Goal: Information Seeking & Learning: Check status

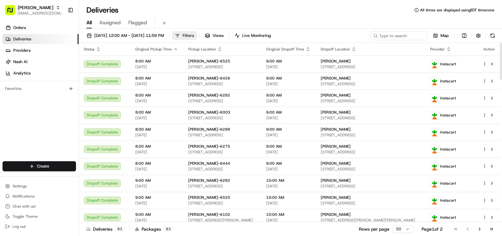
click at [194, 37] on span "Filters" at bounding box center [188, 36] width 11 height 6
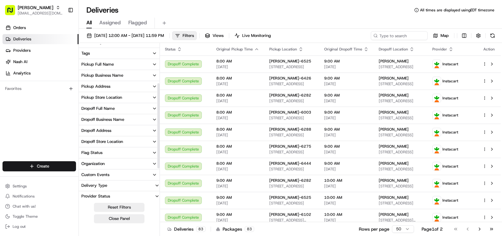
scroll to position [130, 0]
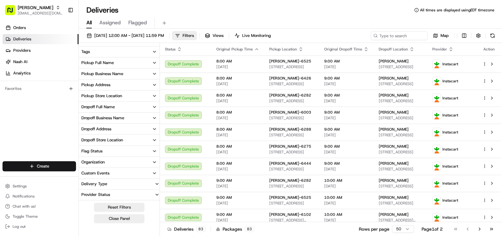
click at [118, 97] on div "Pickup Store Location" at bounding box center [101, 96] width 41 height 6
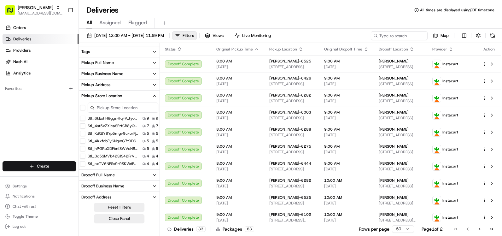
click at [115, 107] on input at bounding box center [123, 108] width 71 height 10
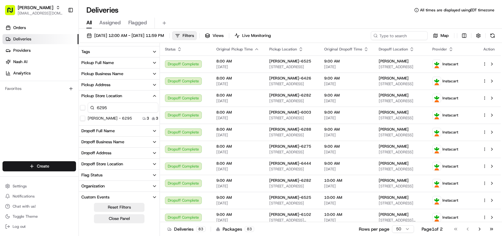
type input "6295"
click at [83, 118] on button "[PERSON_NAME] - 6295" at bounding box center [82, 118] width 5 height 5
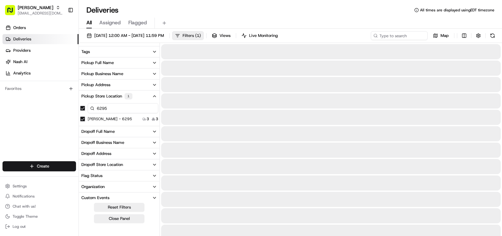
click at [201, 38] on span "( 1 )" at bounding box center [198, 36] width 6 height 6
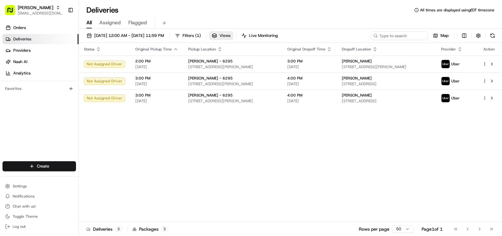
click at [231, 34] on span "Views" at bounding box center [225, 36] width 11 height 6
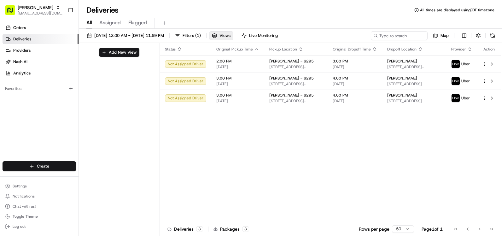
click at [231, 34] on span "Views" at bounding box center [225, 36] width 11 height 6
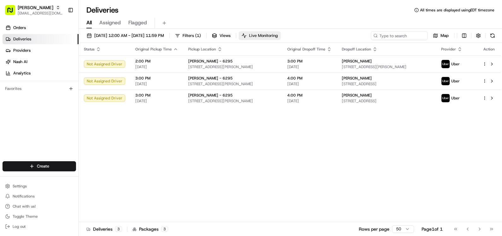
click at [278, 34] on span "Live Monitoring" at bounding box center [263, 36] width 29 height 6
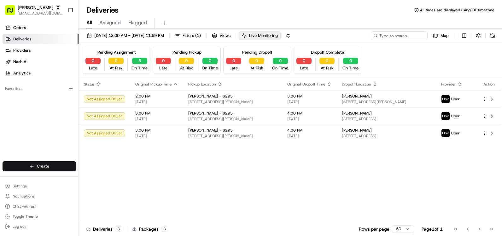
click at [278, 34] on span "Live Monitoring" at bounding box center [263, 36] width 29 height 6
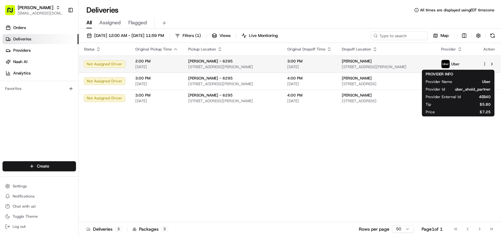
click at [460, 66] on span "Uber" at bounding box center [456, 64] width 9 height 5
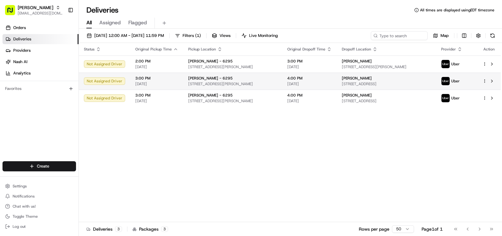
click at [468, 83] on div "Uber" at bounding box center [456, 81] width 31 height 9
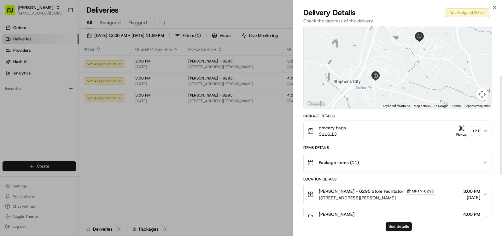
scroll to position [95, 0]
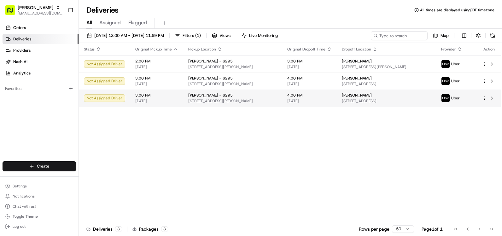
click at [372, 96] on div "[PERSON_NAME]" at bounding box center [386, 95] width 89 height 5
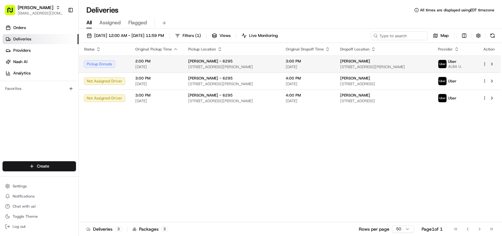
click at [384, 67] on span "[STREET_ADDRESS][PERSON_NAME]" at bounding box center [383, 66] width 87 height 5
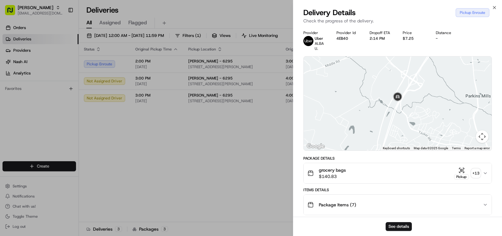
click at [434, 174] on div "grocery bags $140.83 Pickup + 13" at bounding box center [395, 173] width 175 height 13
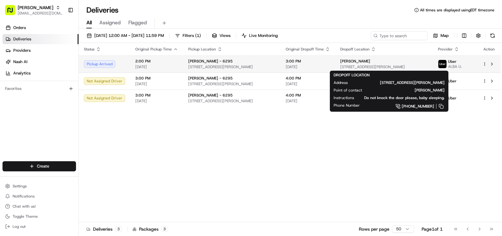
click at [376, 67] on span "[STREET_ADDRESS][PERSON_NAME]" at bounding box center [383, 66] width 87 height 5
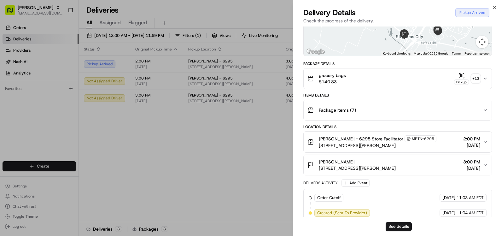
click at [392, 81] on div "grocery bags $140.83 Pickup + 13" at bounding box center [395, 78] width 175 height 13
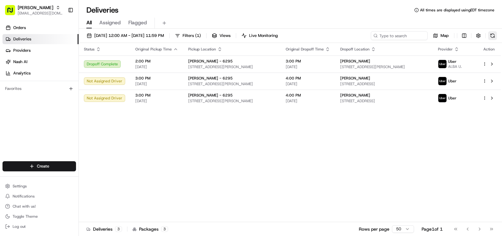
click at [494, 34] on button at bounding box center [492, 35] width 9 height 9
